Goal: Task Accomplishment & Management: Manage account settings

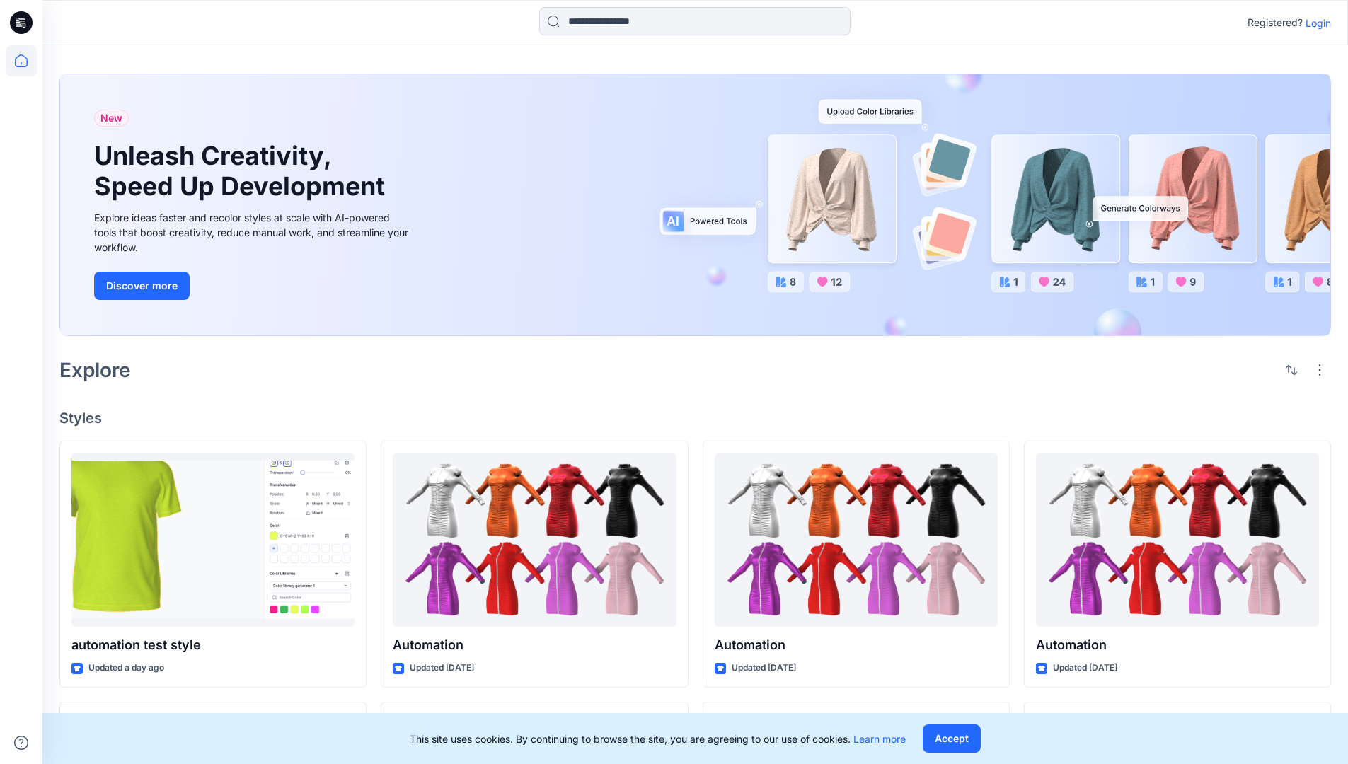
click at [1315, 23] on p "Login" at bounding box center [1318, 23] width 25 height 15
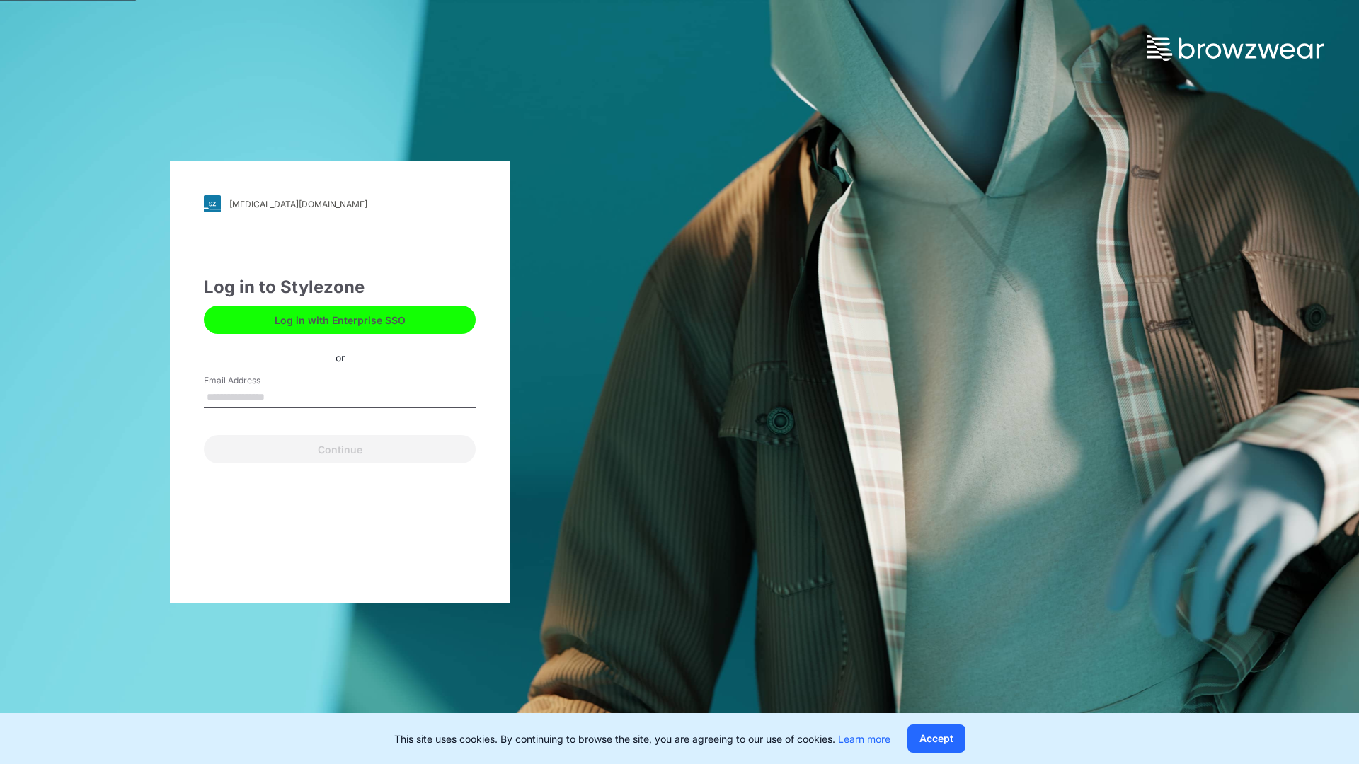
click at [280, 396] on input "Email Address" at bounding box center [340, 397] width 272 height 21
type input "**********"
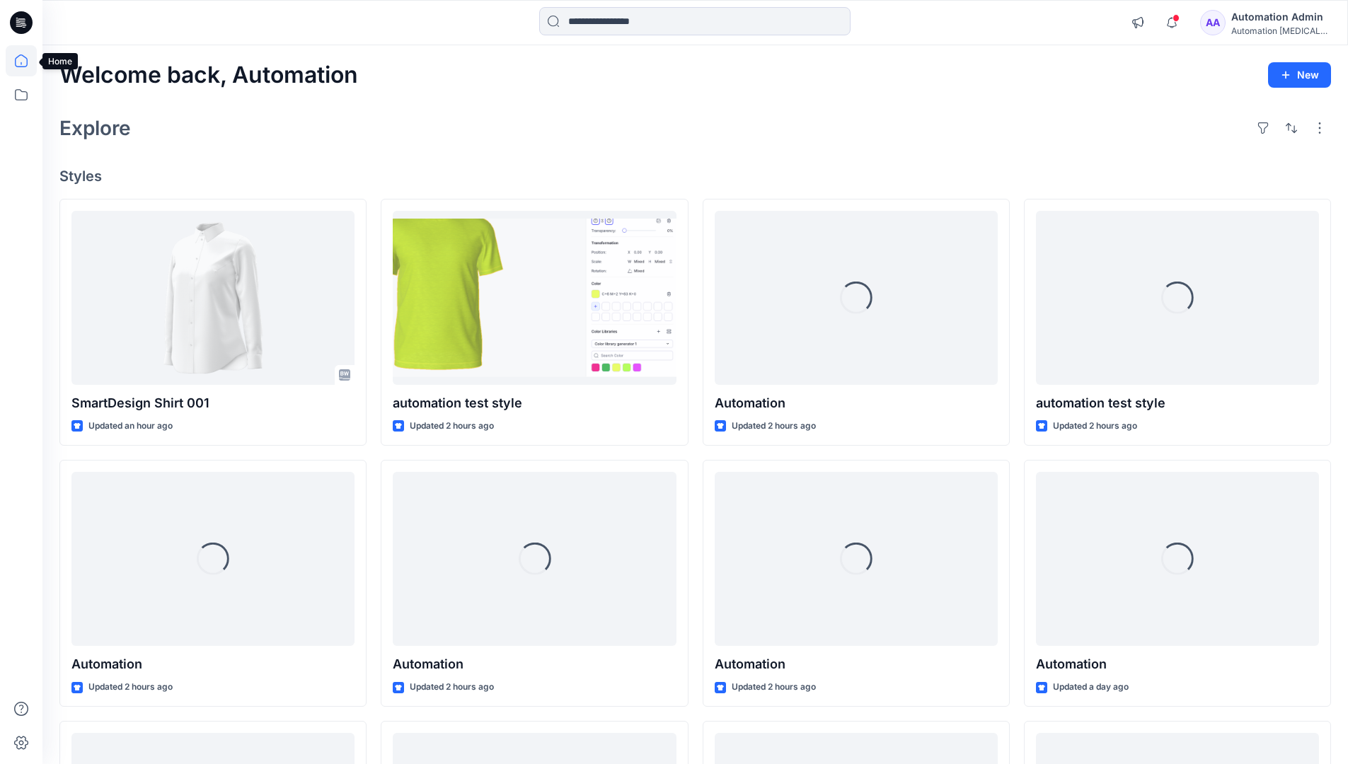
click at [27, 61] on icon at bounding box center [21, 60] width 13 height 13
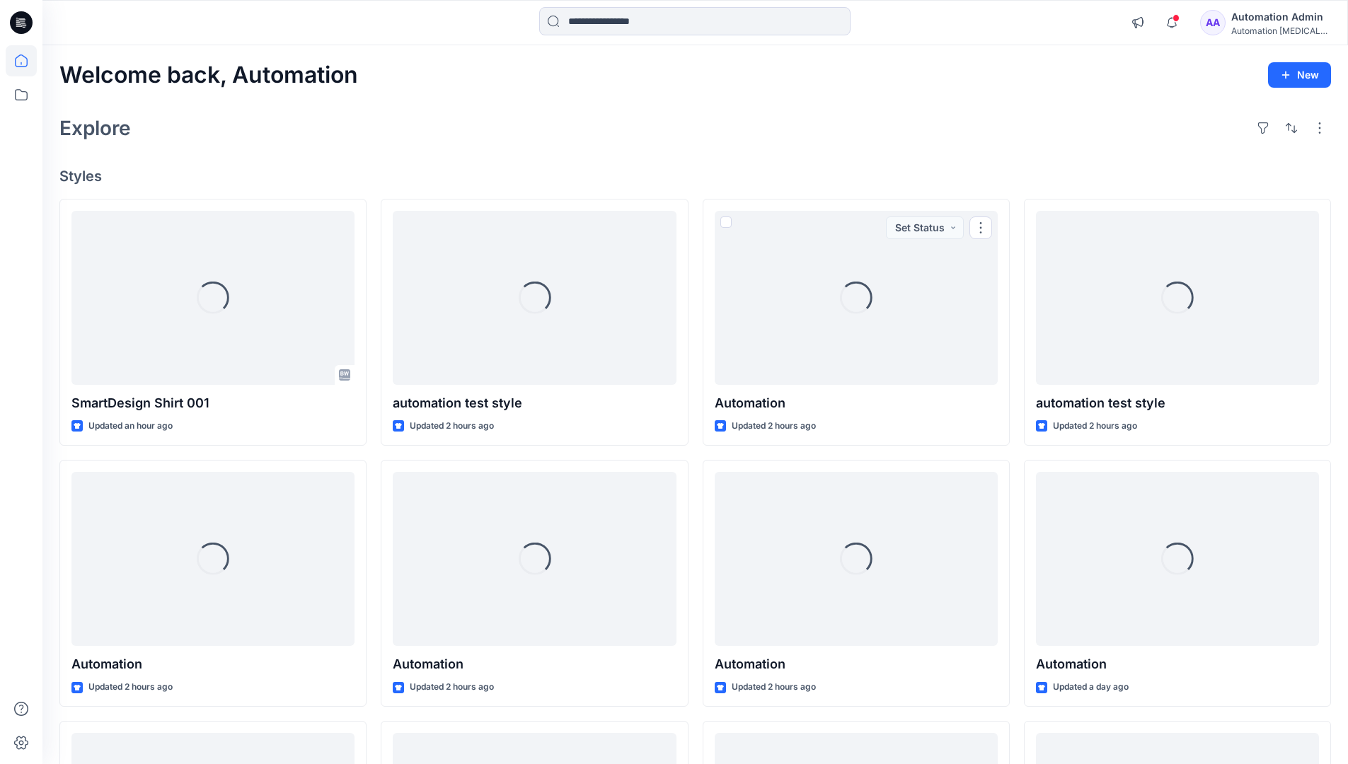
click at [1239, 25] on div "AA Automation Admin Automation [MEDICAL_DATA]..." at bounding box center [1265, 22] width 130 height 28
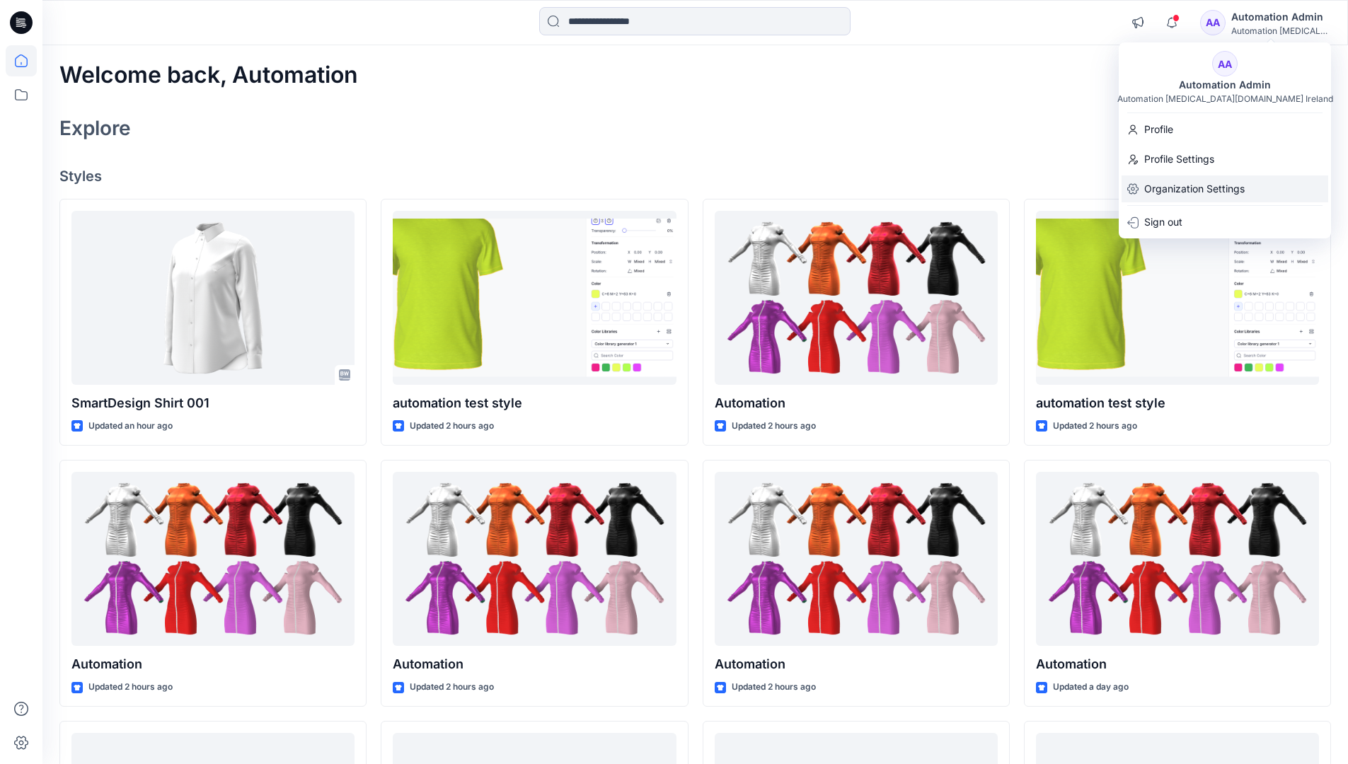
click at [1192, 184] on p "Organization Settings" at bounding box center [1194, 189] width 100 height 27
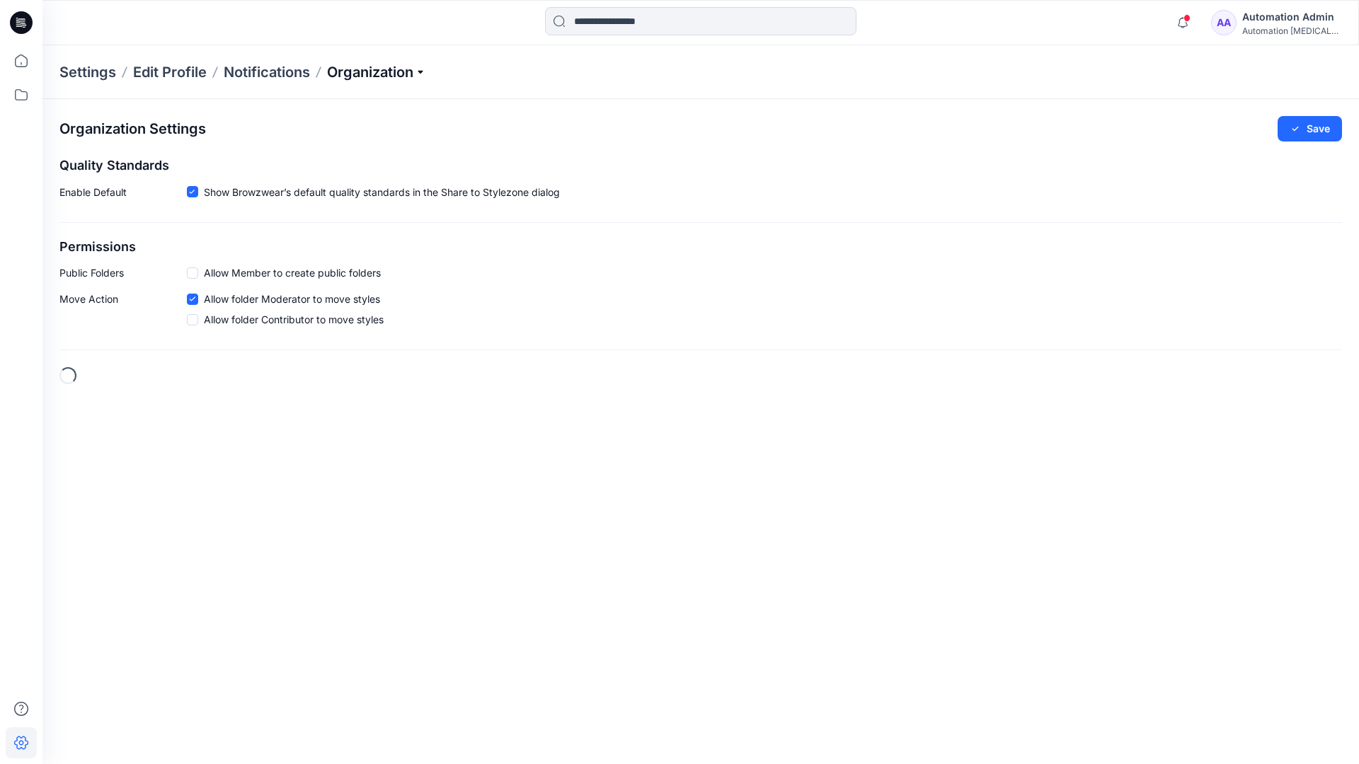
click at [375, 69] on p "Organization" at bounding box center [376, 72] width 99 height 20
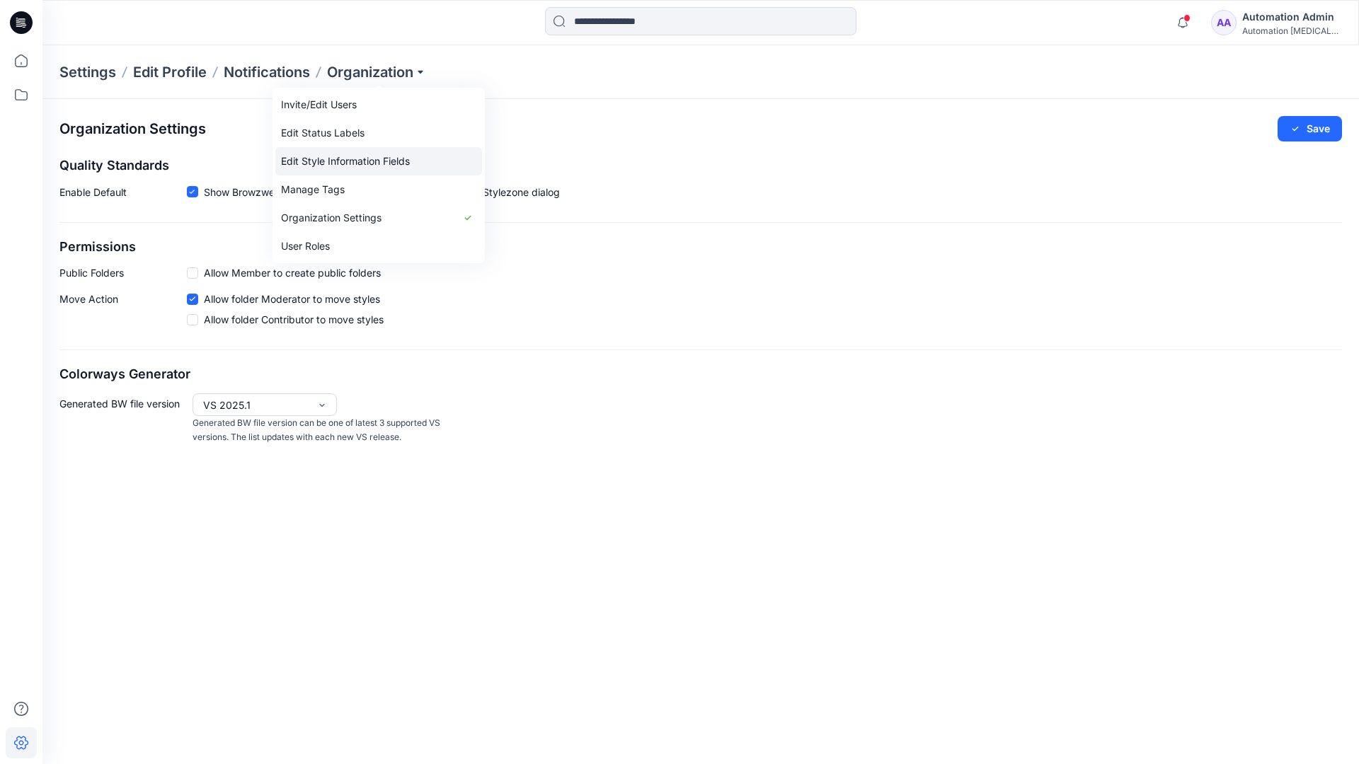
click at [401, 159] on link "Edit Style Information Fields" at bounding box center [378, 161] width 207 height 28
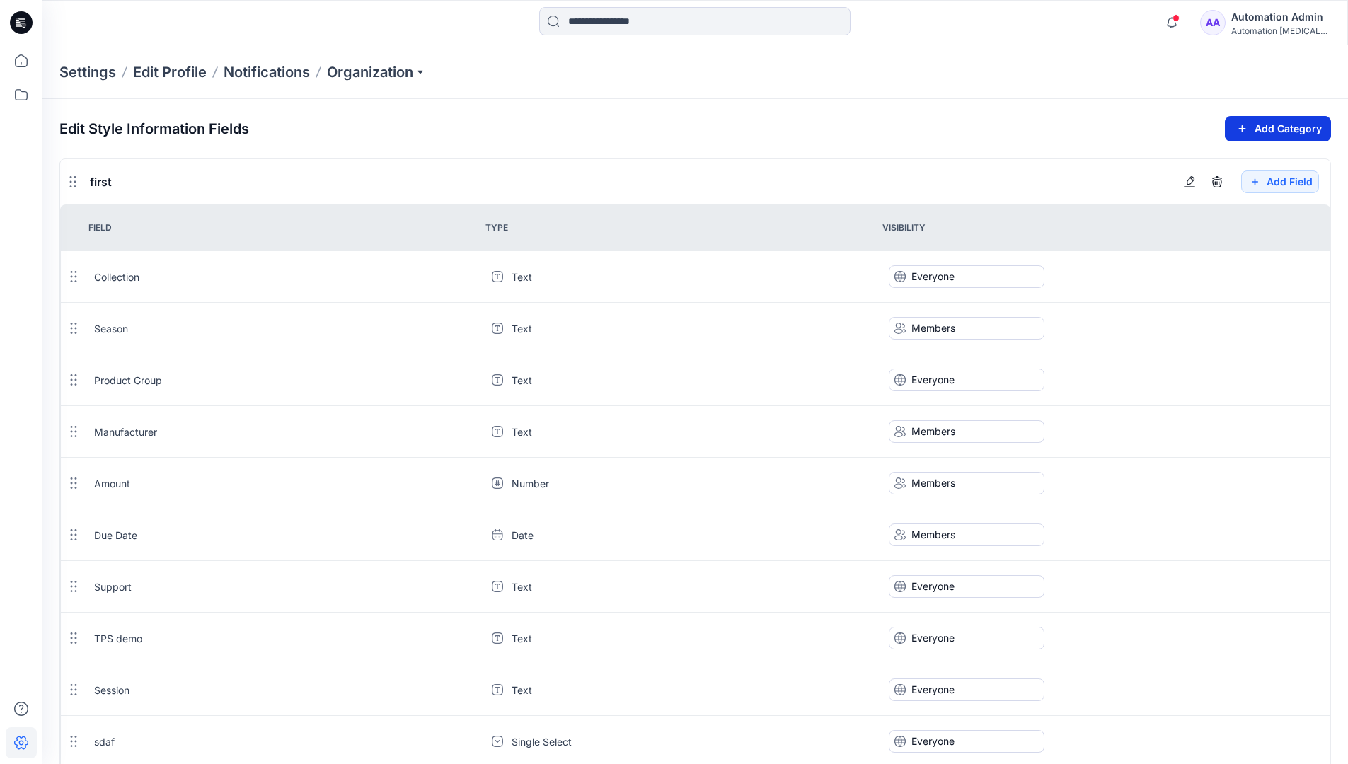
click at [1239, 125] on icon "button" at bounding box center [1242, 128] width 16 height 17
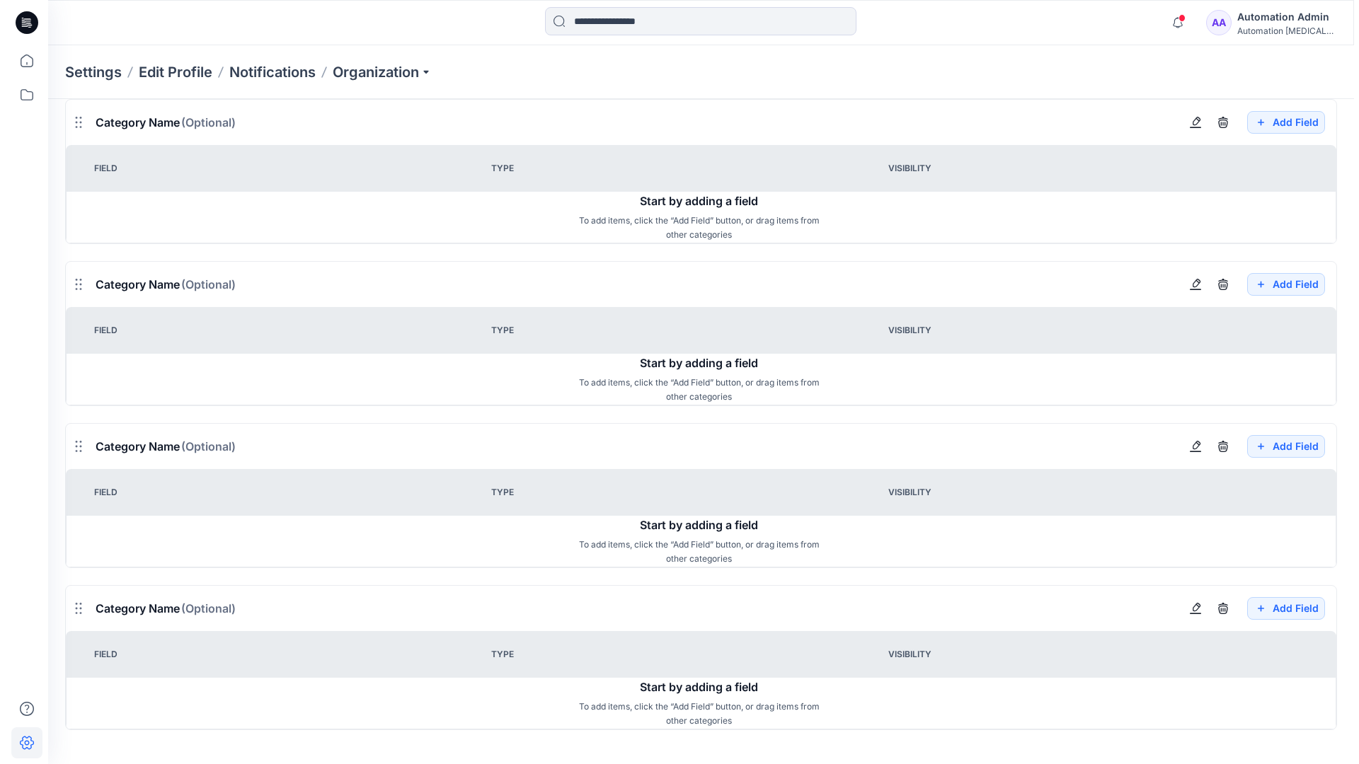
scroll to position [1275, 0]
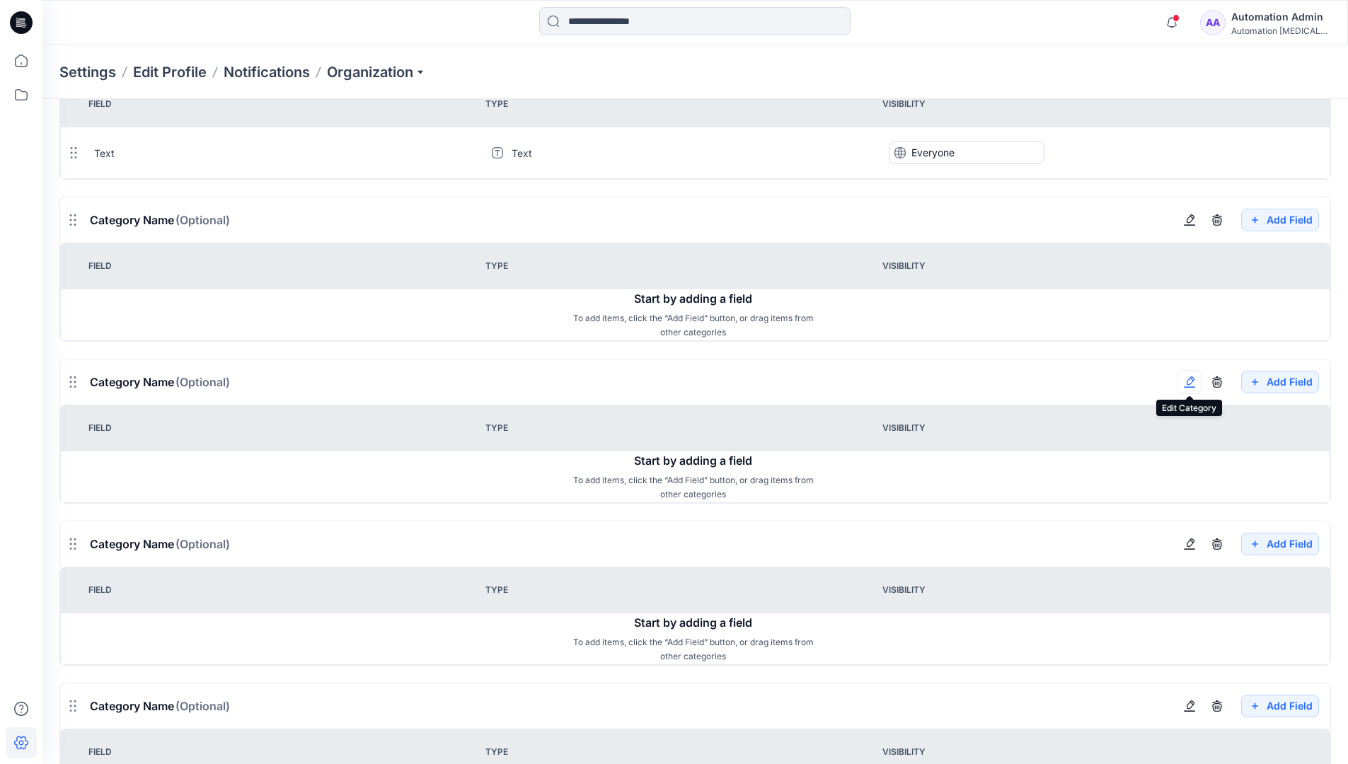
click at [1195, 390] on button "button" at bounding box center [1190, 382] width 24 height 24
type input "*******"
click at [1269, 546] on button "Add Field" at bounding box center [1280, 544] width 78 height 23
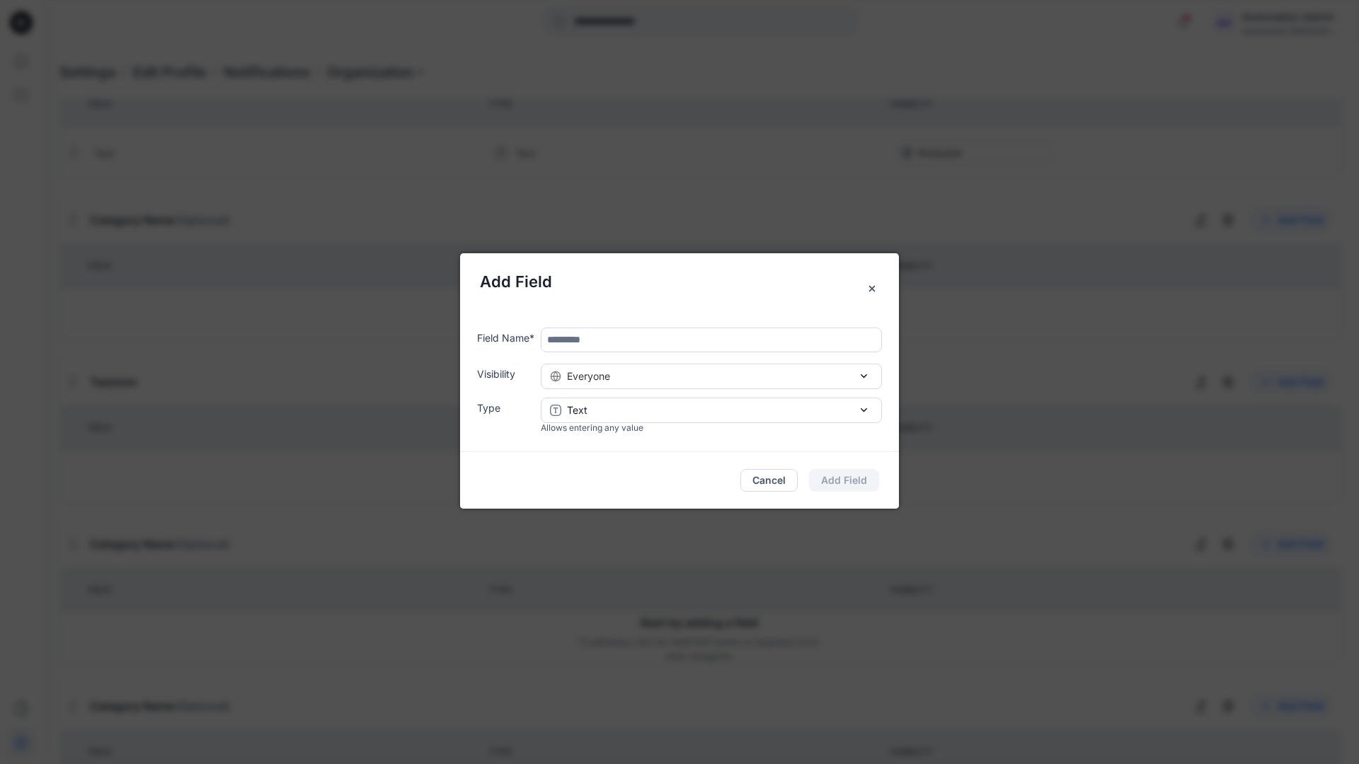
click at [607, 344] on input "text" at bounding box center [711, 340] width 341 height 25
type input "****"
click at [730, 381] on div "Everyone" at bounding box center [711, 376] width 323 height 15
click at [858, 480] on button "Add Field" at bounding box center [844, 480] width 70 height 23
